Goal: Obtain resource: Download file/media

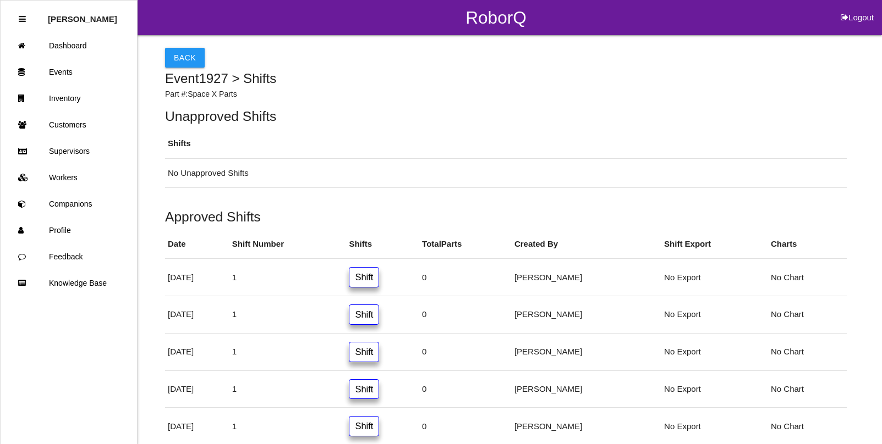
scroll to position [246, 0]
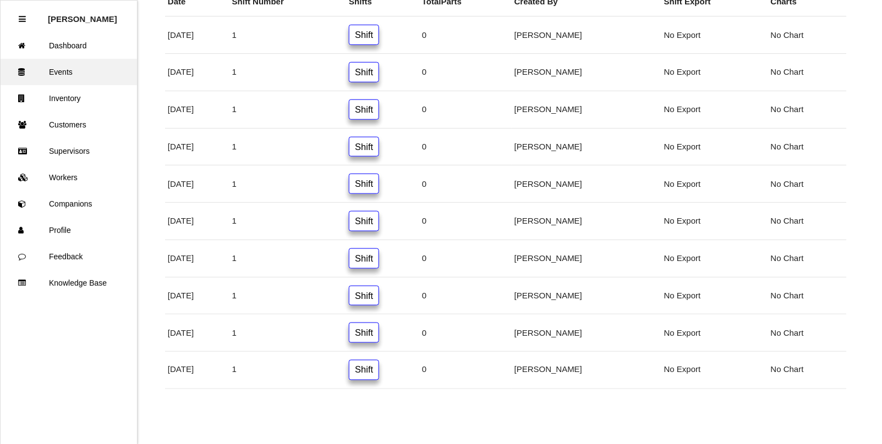
click at [63, 73] on link "Events" at bounding box center [69, 72] width 136 height 26
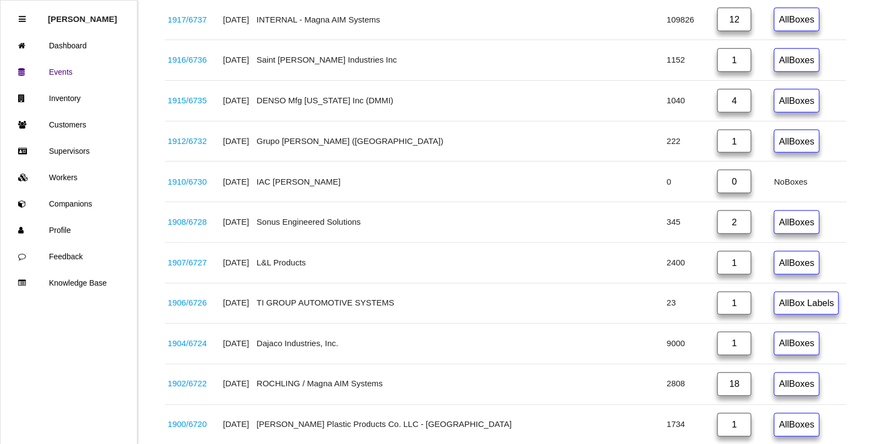
scroll to position [1509, 0]
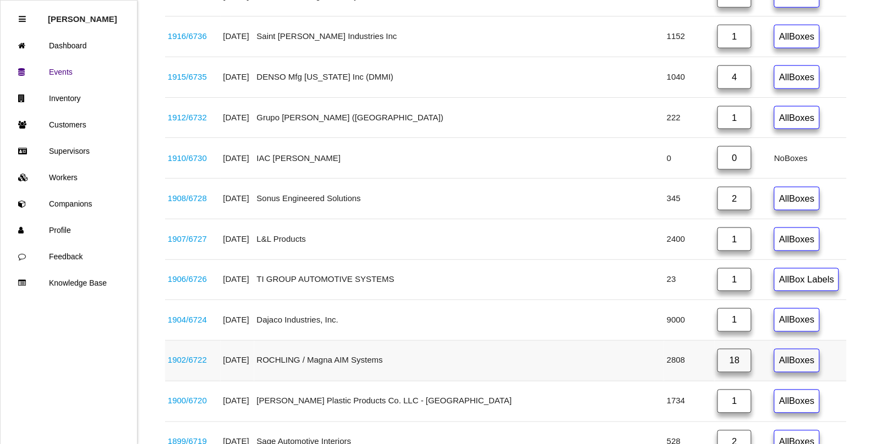
click at [188, 382] on td "1902 / 6722" at bounding box center [193, 361] width 56 height 41
click at [199, 365] on link "1902 / 6722" at bounding box center [187, 360] width 39 height 9
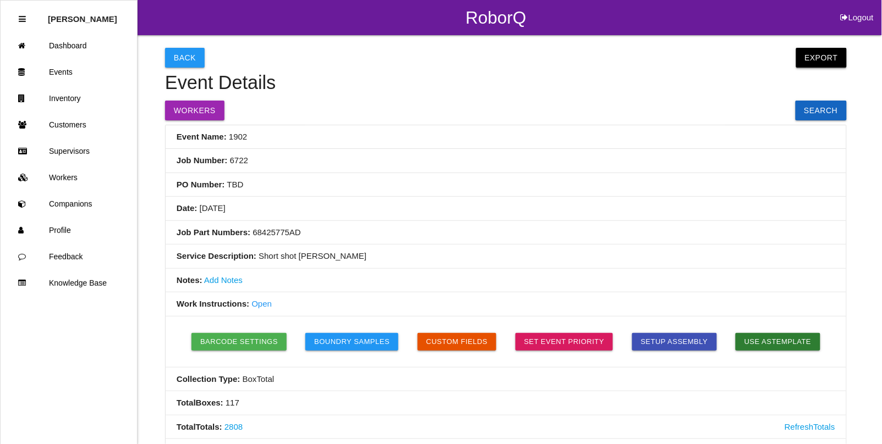
click at [823, 48] on button "Export" at bounding box center [821, 58] width 51 height 20
click at [815, 59] on link "Export Excel" at bounding box center [811, 60] width 63 height 25
click at [62, 72] on link "Events" at bounding box center [69, 72] width 136 height 26
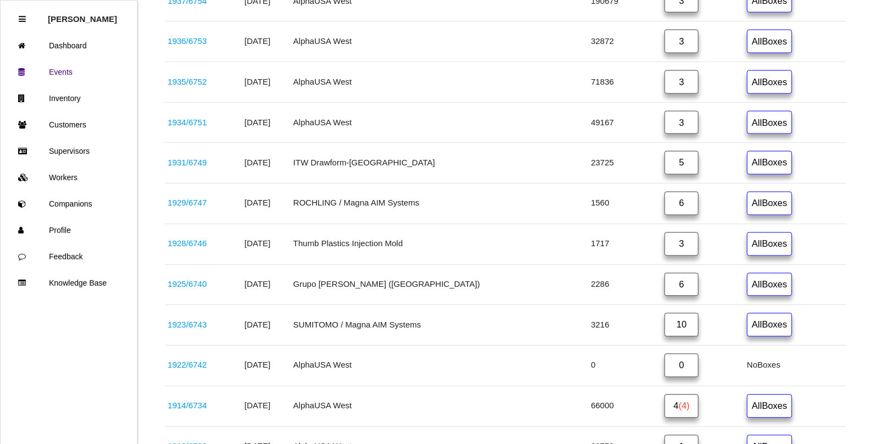
scroll to position [481, 0]
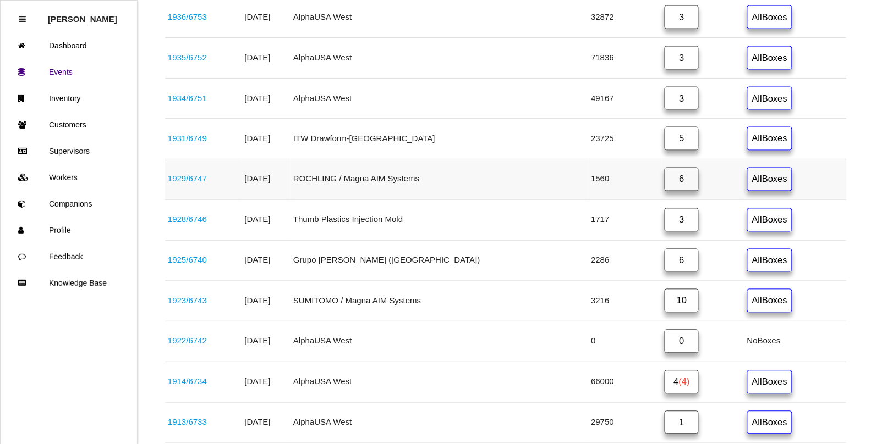
click at [193, 183] on link "1929 / 6747" at bounding box center [187, 178] width 39 height 9
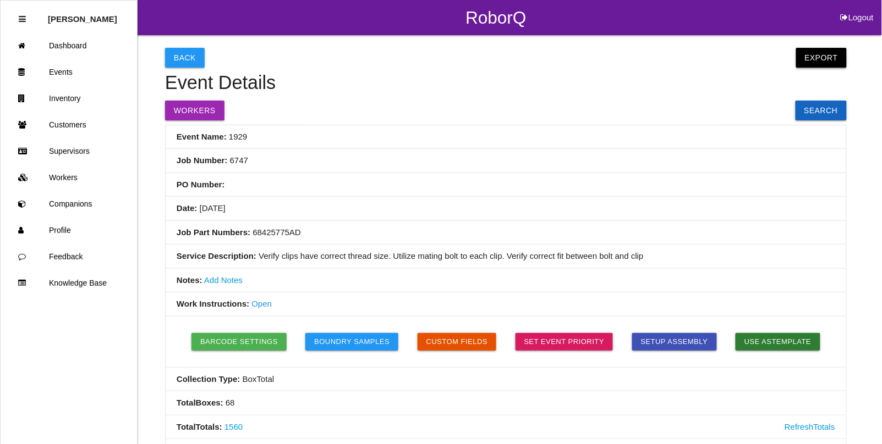
click at [821, 57] on button "Export" at bounding box center [821, 58] width 51 height 20
click at [486, 167] on li "Job Number: 6747" at bounding box center [506, 161] width 680 height 24
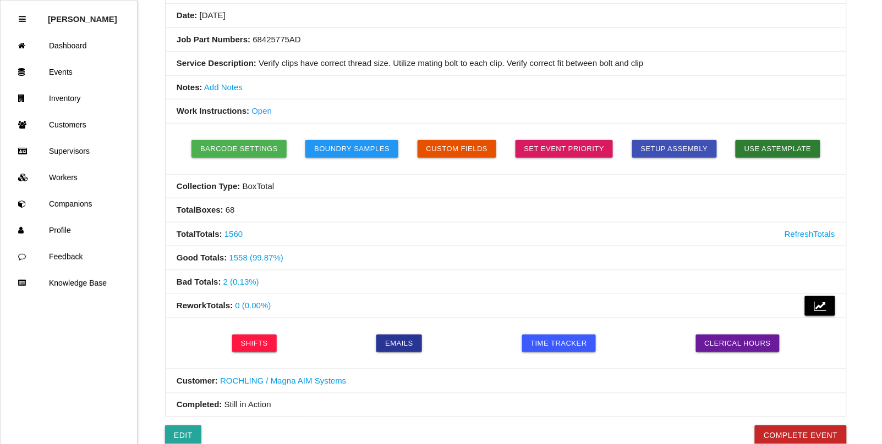
scroll to position [206, 0]
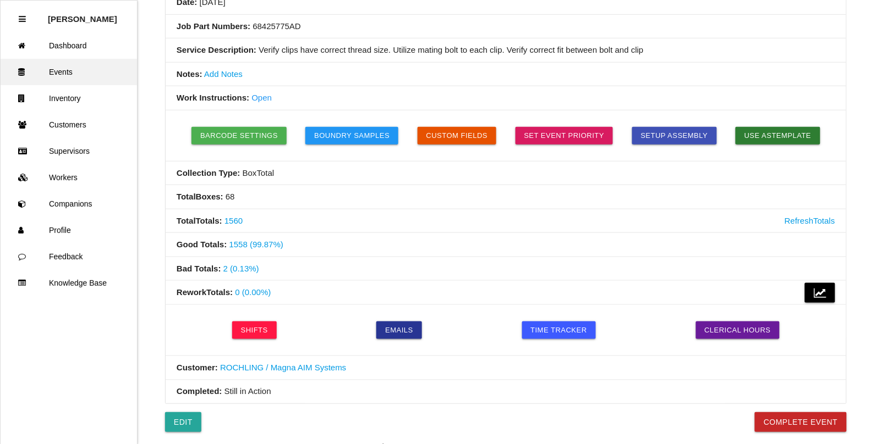
click at [59, 70] on link "Events" at bounding box center [69, 72] width 136 height 26
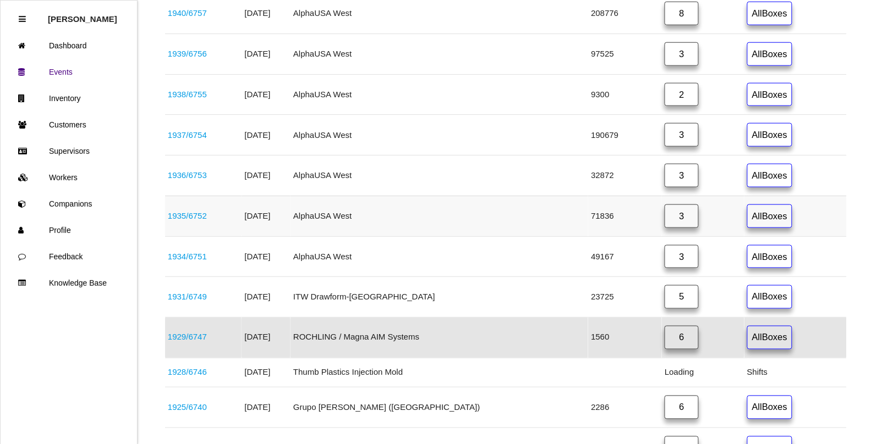
scroll to position [345, 0]
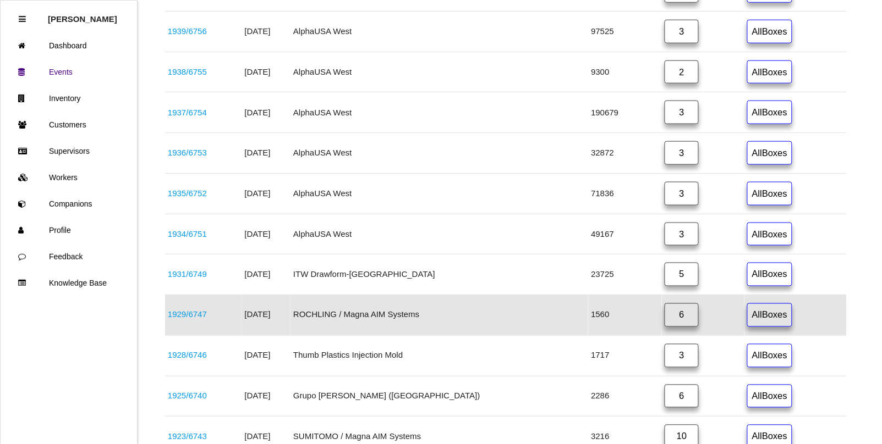
click at [665, 323] on link "6" at bounding box center [682, 316] width 34 height 24
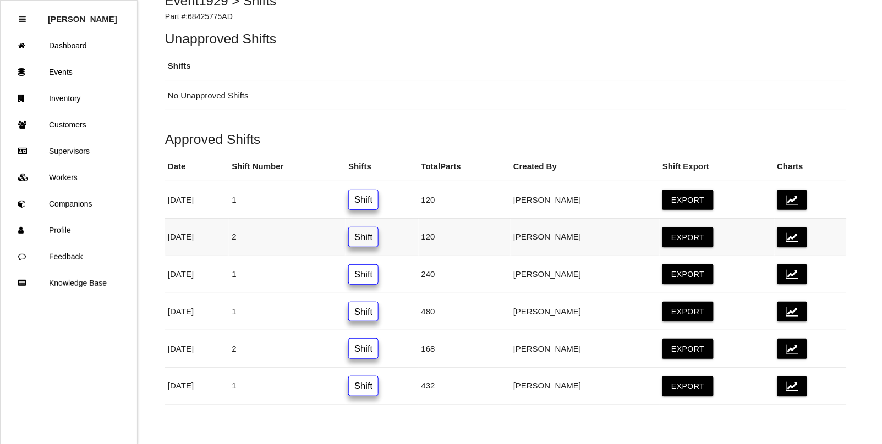
scroll to position [96, 0]
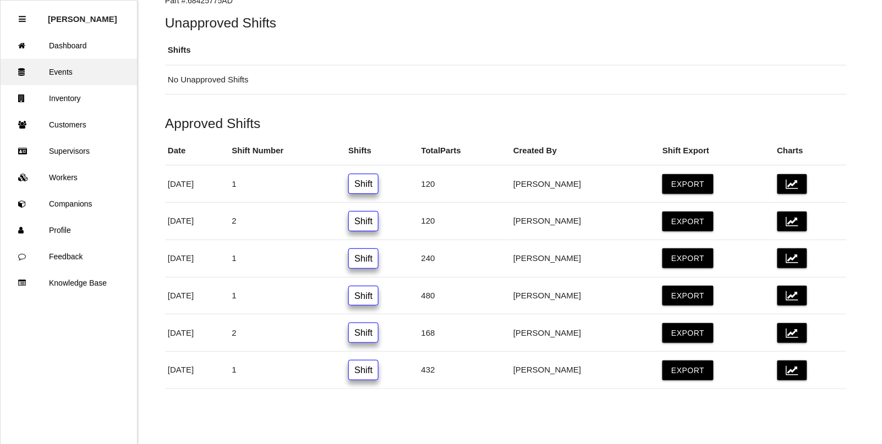
click at [54, 73] on link "Events" at bounding box center [69, 72] width 136 height 26
